Goal: Information Seeking & Learning: Learn about a topic

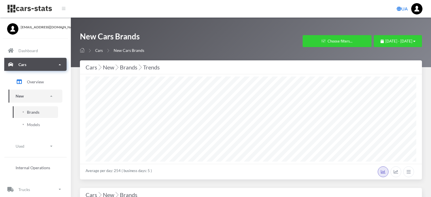
select select "25"
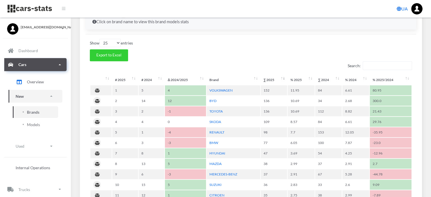
scroll to position [226, 0]
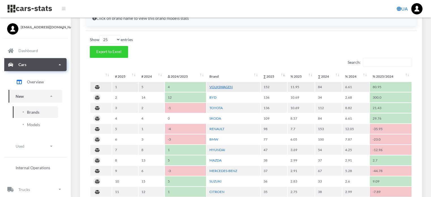
click at [223, 85] on link "VOLKSWAGEN" at bounding box center [220, 87] width 23 height 4
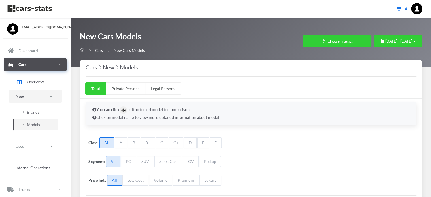
select select "25"
select select "VOLKSWAGEN"
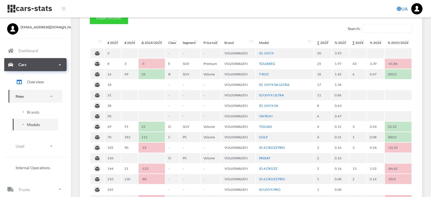
scroll to position [226, 0]
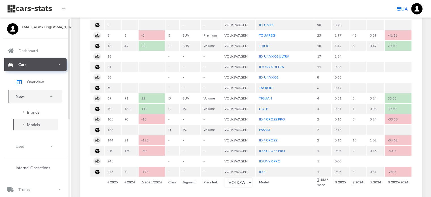
click at [35, 112] on span "Brands" at bounding box center [33, 112] width 12 height 6
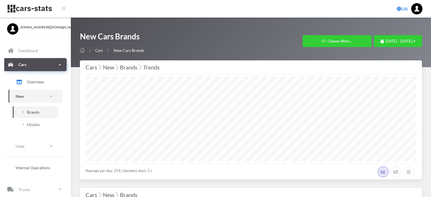
select select "25"
